Goal: Task Accomplishment & Management: Manage account settings

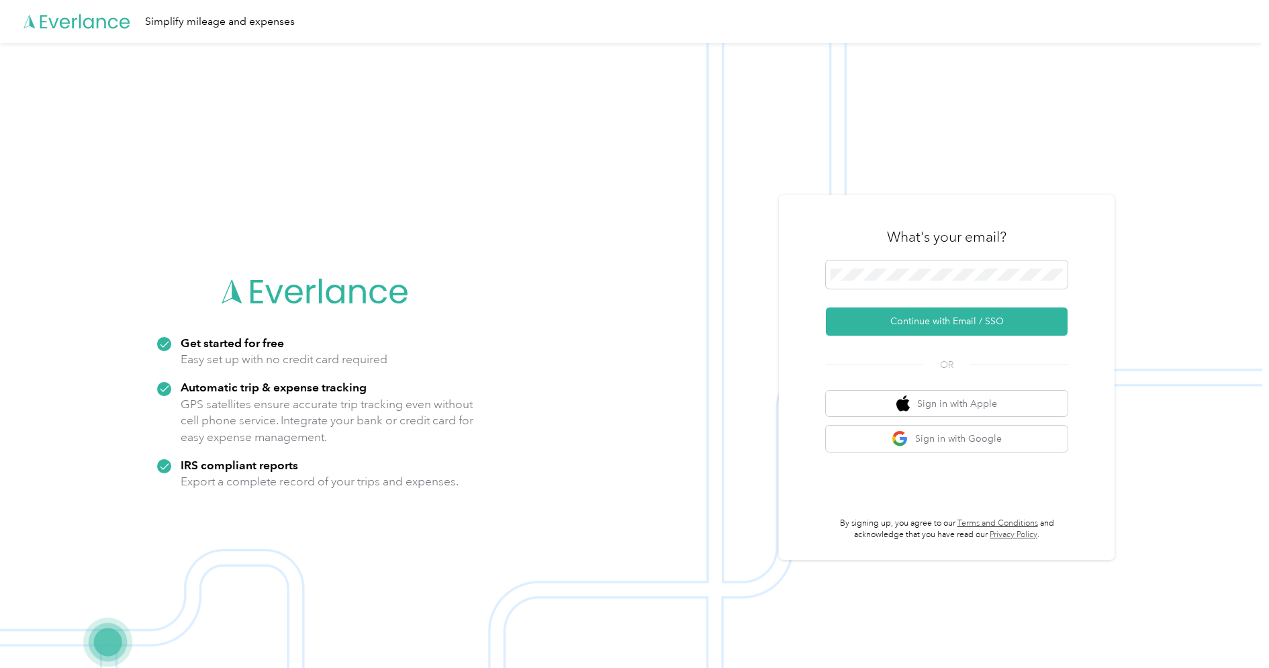
click at [899, 224] on div "What's your email?" at bounding box center [947, 237] width 242 height 47
click at [868, 323] on button "Continue with Email / SSO" at bounding box center [947, 322] width 242 height 28
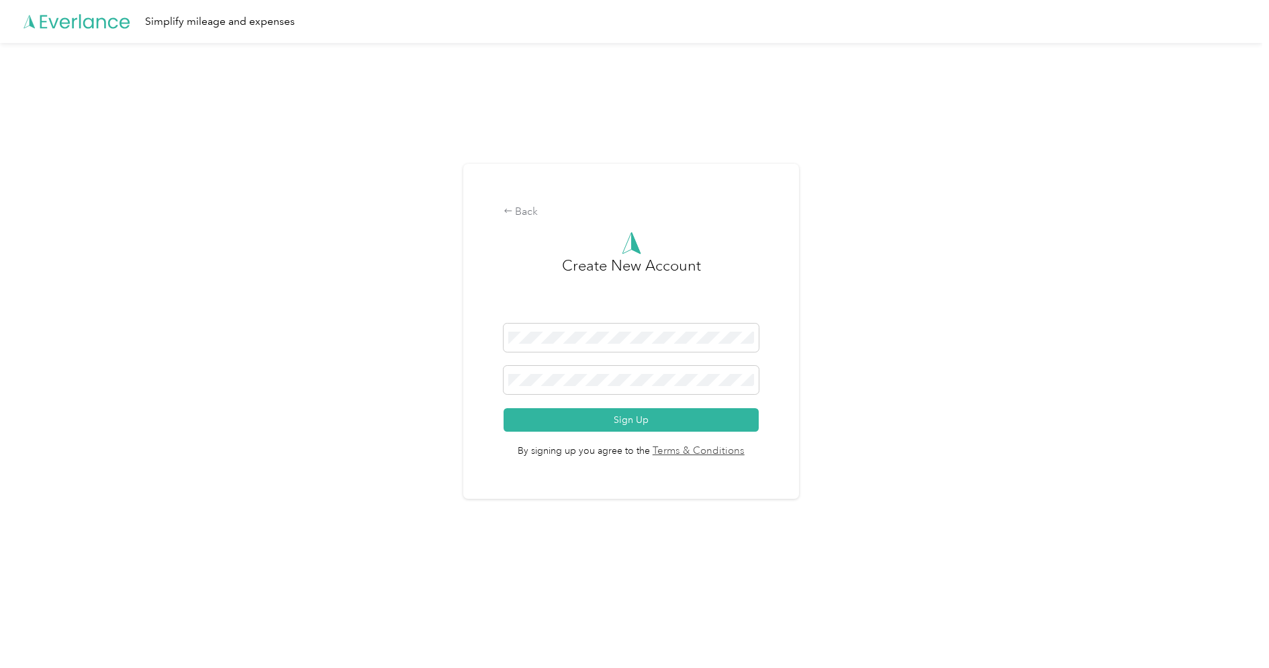
click at [510, 272] on div "Create New Account" at bounding box center [632, 288] width 256 height 69
click at [545, 417] on button "Sign Up" at bounding box center [632, 420] width 256 height 24
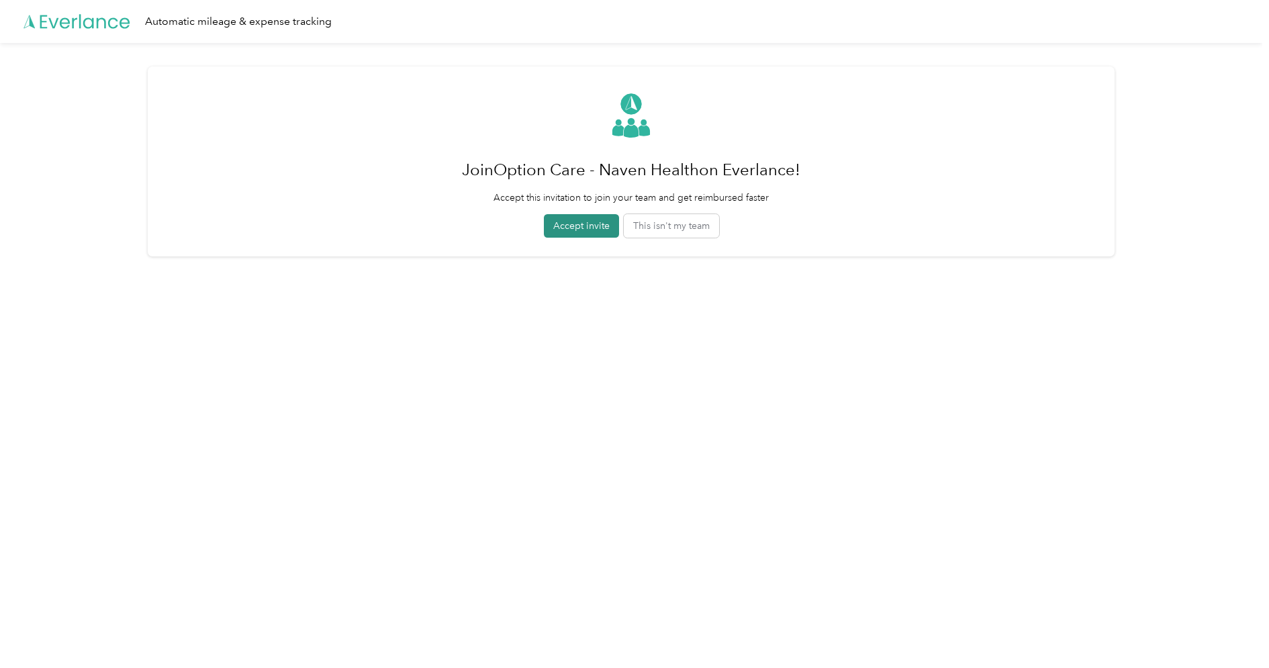
click at [600, 224] on button "Accept invite" at bounding box center [581, 226] width 75 height 24
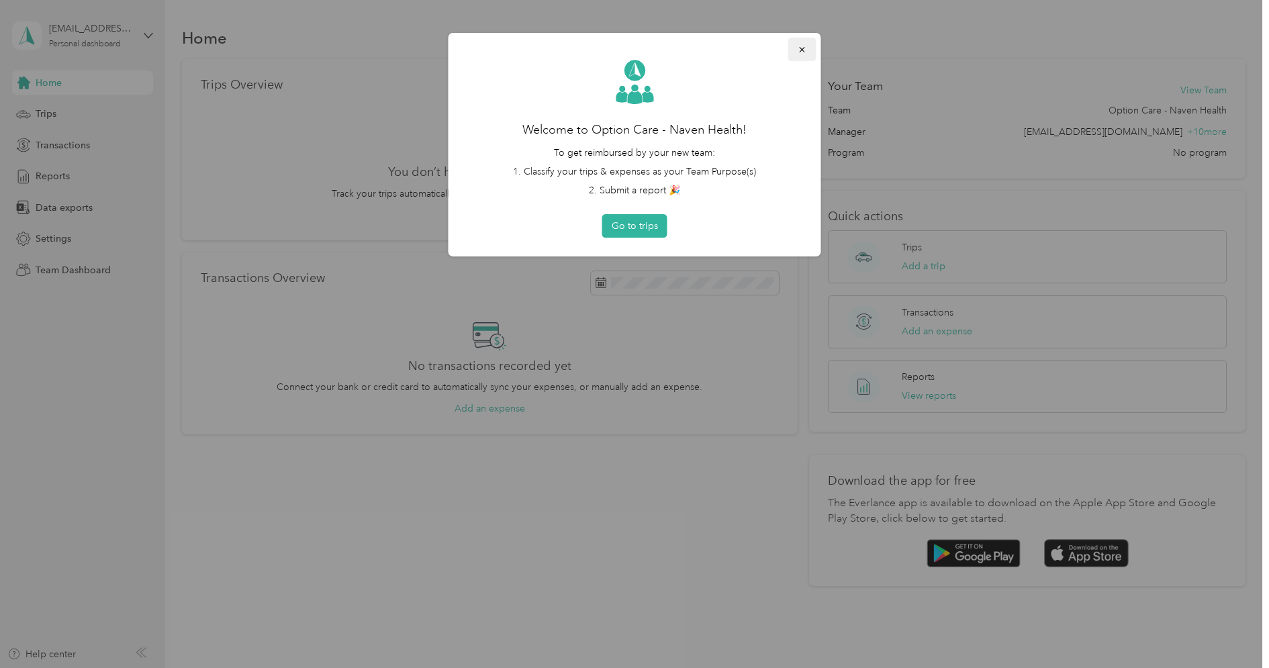
click at [798, 49] on icon "button" at bounding box center [802, 49] width 9 height 9
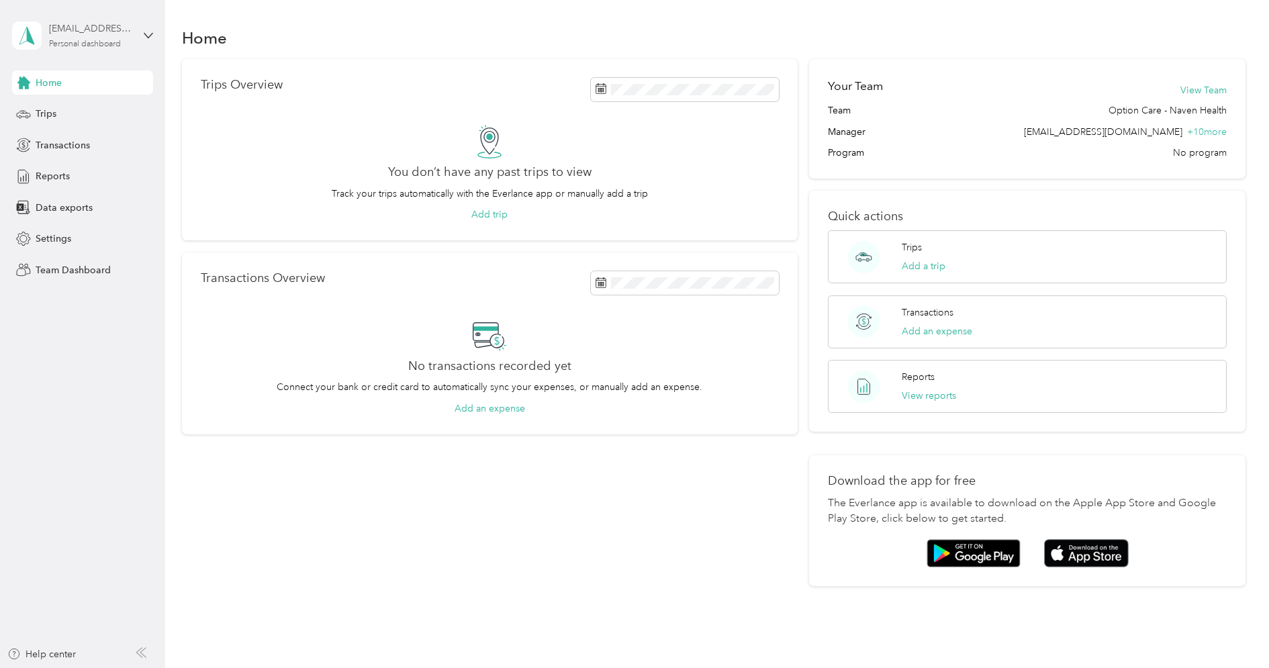
click at [107, 29] on div "[EMAIL_ADDRESS][DOMAIN_NAME]" at bounding box center [91, 28] width 84 height 14
click at [73, 165] on div "Log out" at bounding box center [50, 172] width 52 height 14
